Goal: Information Seeking & Learning: Find specific fact

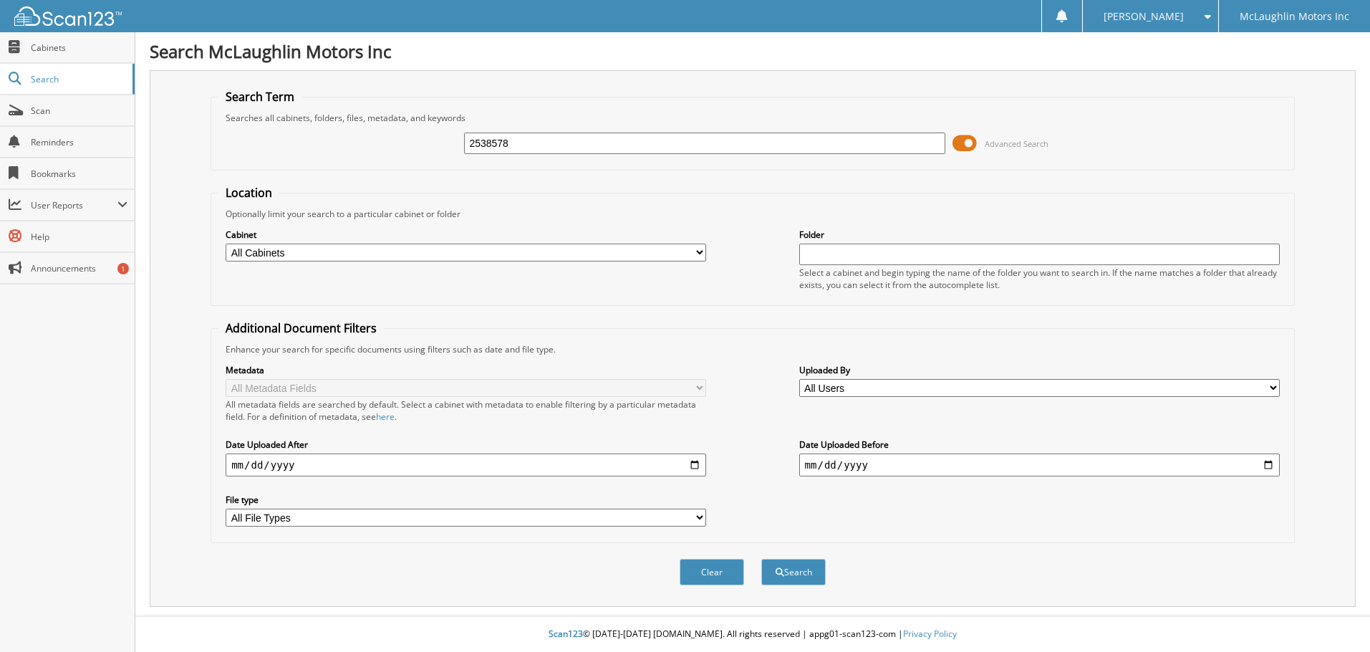
type input "2538578"
click at [761, 559] on button "Search" at bounding box center [793, 572] width 64 height 27
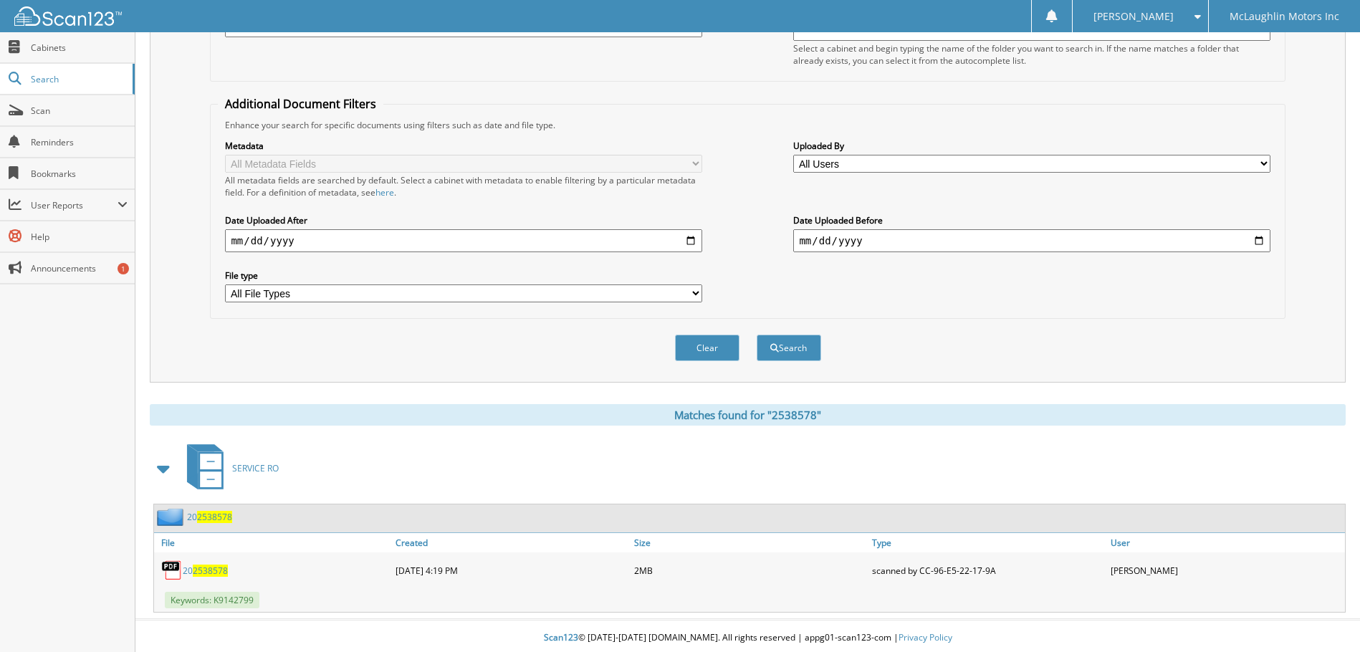
scroll to position [229, 0]
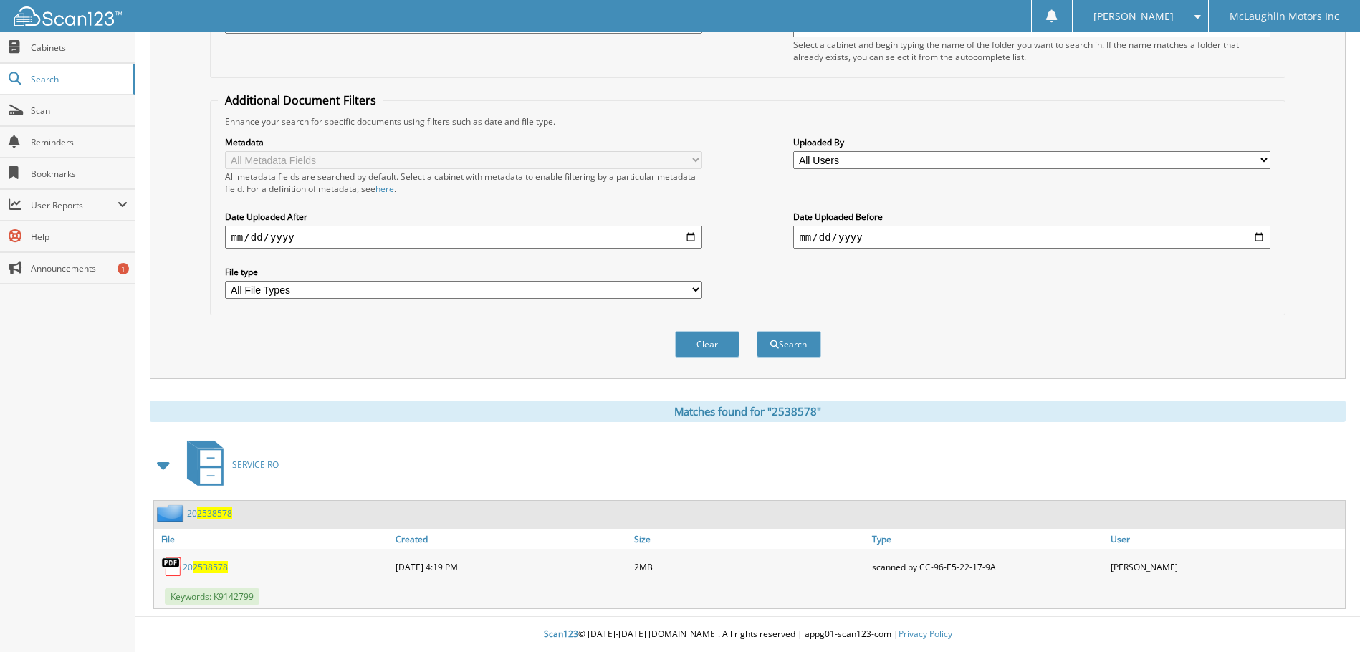
click at [216, 568] on span "2538578" at bounding box center [210, 567] width 35 height 12
click at [205, 567] on span "2538578" at bounding box center [210, 567] width 35 height 12
